Goal: Task Accomplishment & Management: Manage account settings

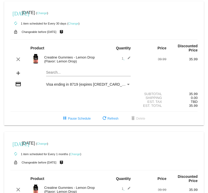
click at [129, 60] on mat-icon "edit" at bounding box center [128, 59] width 6 height 6
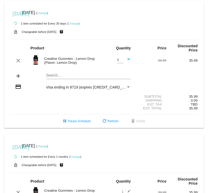
type input "2"
click at [122, 59] on input "2" at bounding box center [120, 60] width 7 height 4
click at [173, 73] on div "add Search..." at bounding box center [103, 76] width 187 height 15
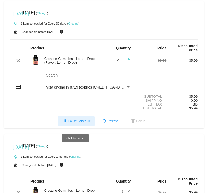
click at [81, 123] on span "pause Pause Schedule" at bounding box center [76, 121] width 29 height 4
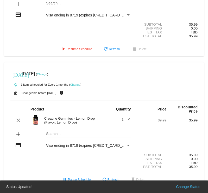
scroll to position [76, 0]
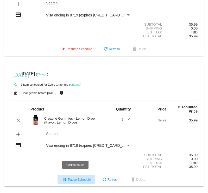
click at [77, 179] on span "pause Pause Schedule" at bounding box center [76, 180] width 29 height 4
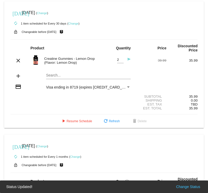
scroll to position [0, 0]
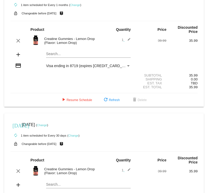
scroll to position [18, 0]
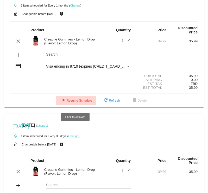
click at [76, 99] on button "play_arrow Resume Schedule" at bounding box center [76, 100] width 40 height 9
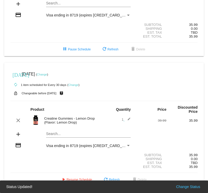
scroll to position [72, 0]
click at [79, 178] on span "play_arrow Resume Schedule" at bounding box center [76, 180] width 32 height 4
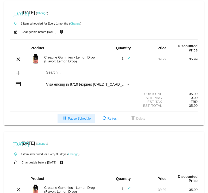
scroll to position [0, 0]
click at [129, 58] on mat-icon "edit" at bounding box center [128, 59] width 6 height 6
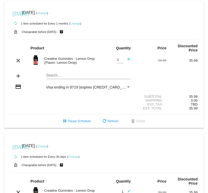
type input "2"
click at [122, 59] on input "2" at bounding box center [120, 60] width 7 height 4
click at [140, 79] on div "add Search..." at bounding box center [103, 76] width 187 height 15
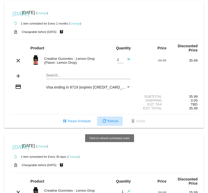
click at [110, 121] on span "refresh Refresh" at bounding box center [109, 121] width 17 height 4
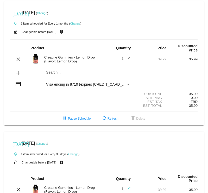
click at [75, 23] on link "Change" at bounding box center [75, 23] width 10 height 3
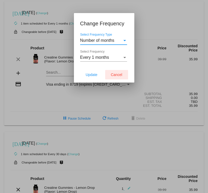
click at [114, 76] on span "Cancel" at bounding box center [116, 74] width 11 height 4
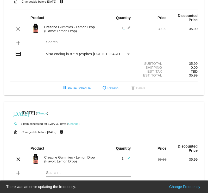
scroll to position [33, 0]
